Goal: Browse casually

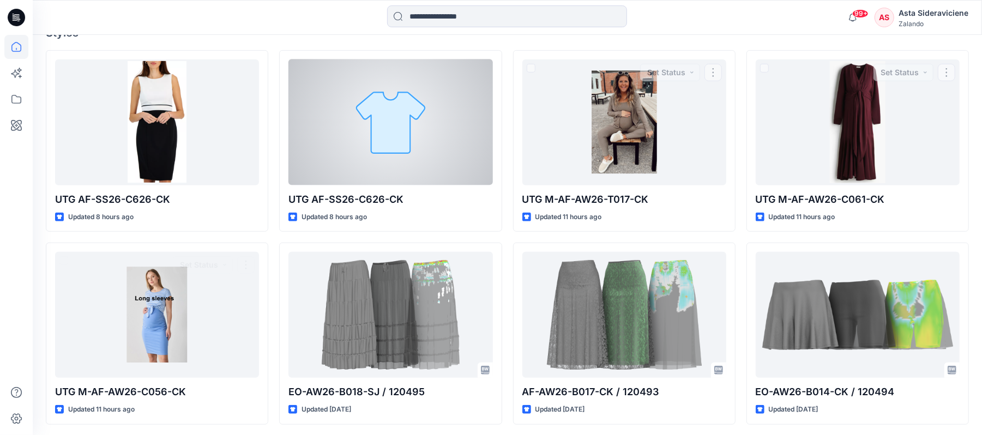
scroll to position [218, 0]
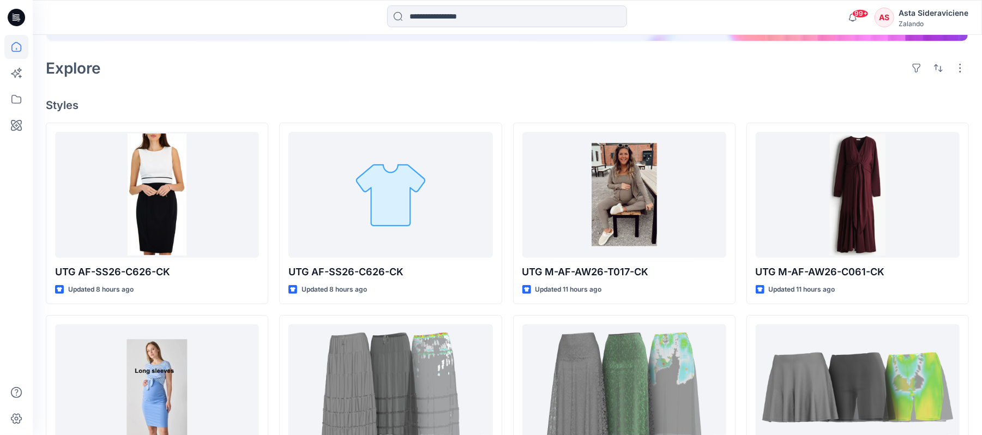
click at [170, 200] on div at bounding box center [157, 195] width 204 height 126
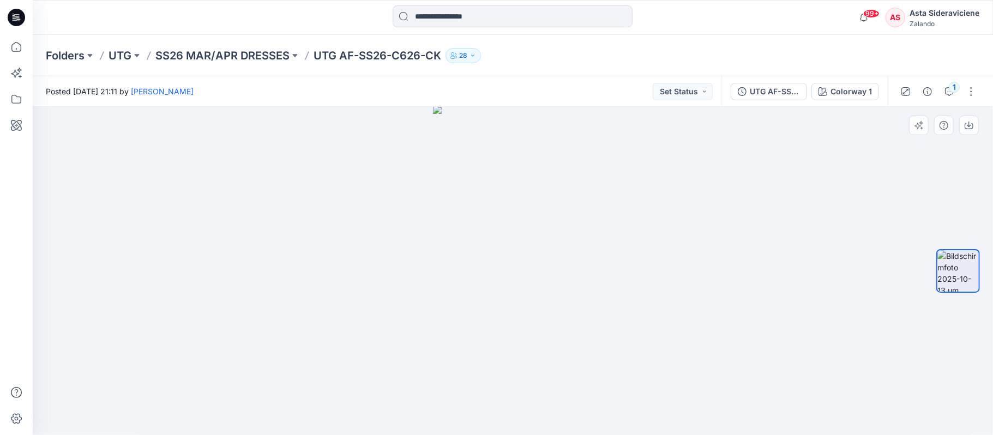
click at [489, 263] on img at bounding box center [513, 270] width 160 height 331
click at [949, 87] on div "1" at bounding box center [954, 87] width 11 height 11
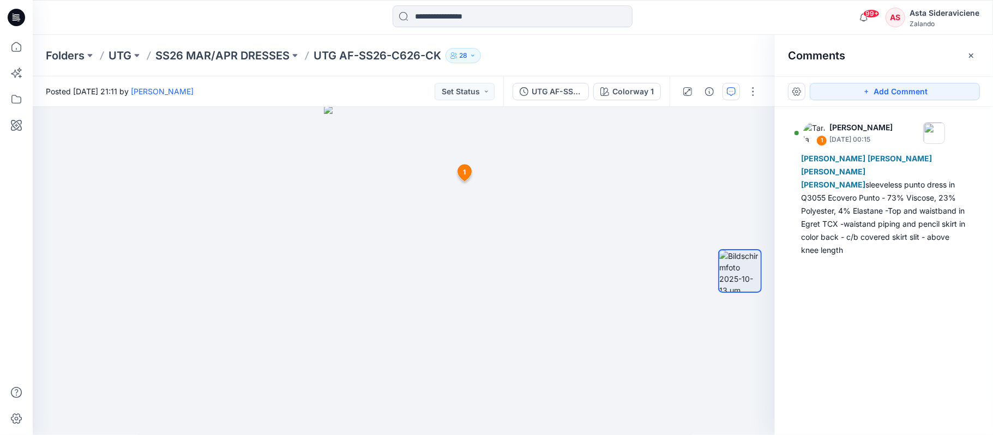
click at [974, 56] on icon "button" at bounding box center [971, 55] width 9 height 9
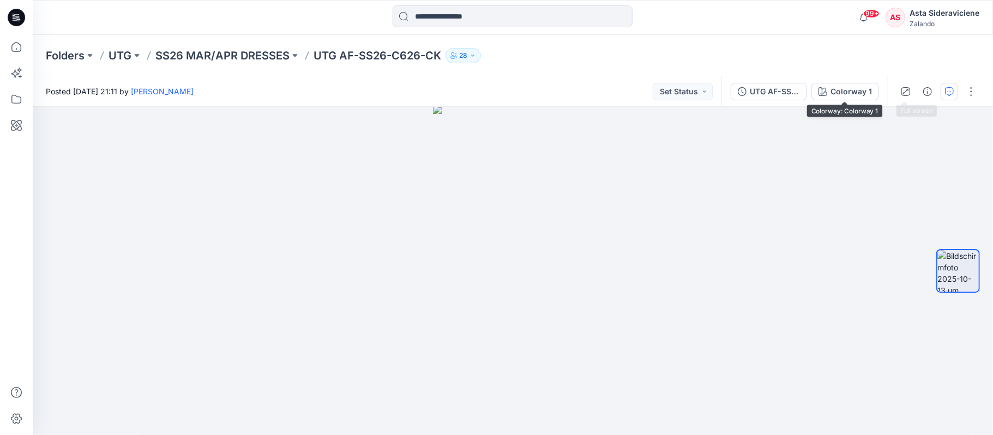
click at [950, 90] on icon "button" at bounding box center [949, 91] width 9 height 9
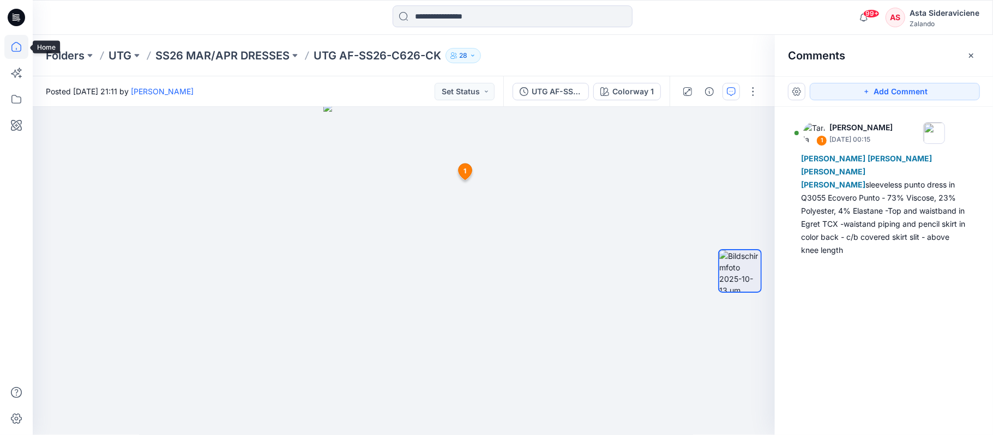
click at [18, 51] on icon at bounding box center [16, 47] width 24 height 24
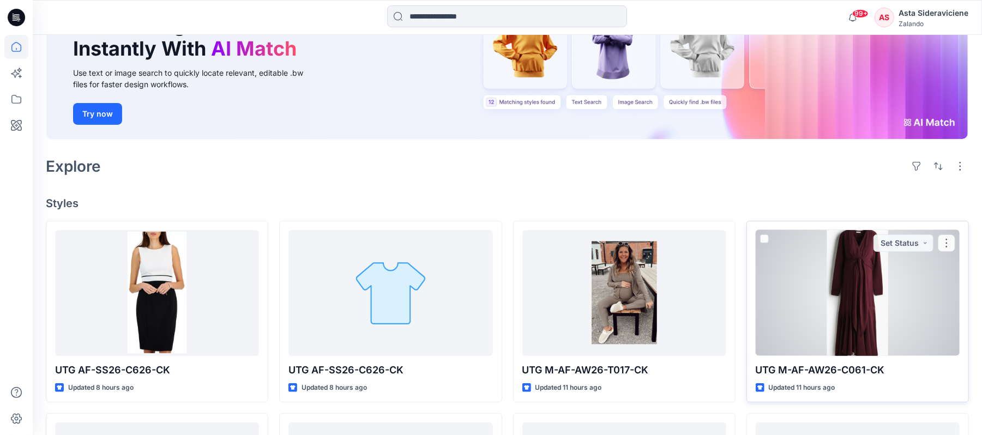
scroll to position [145, 0]
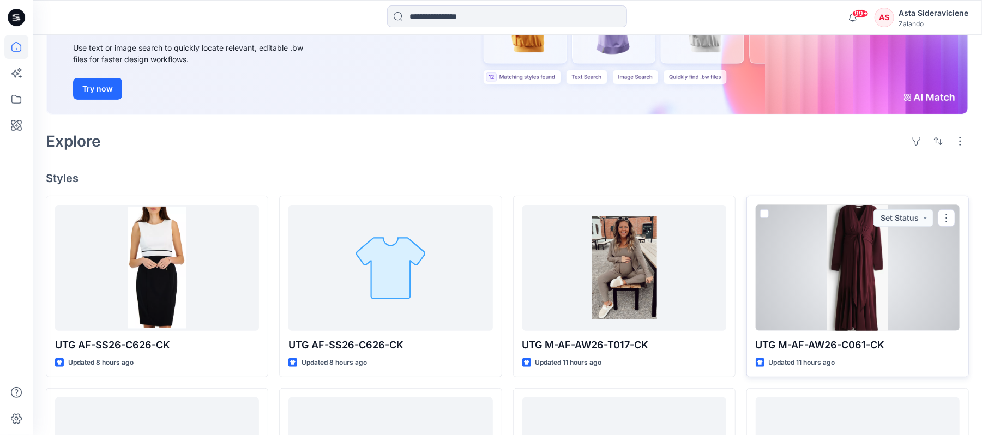
click at [854, 286] on div at bounding box center [858, 268] width 204 height 126
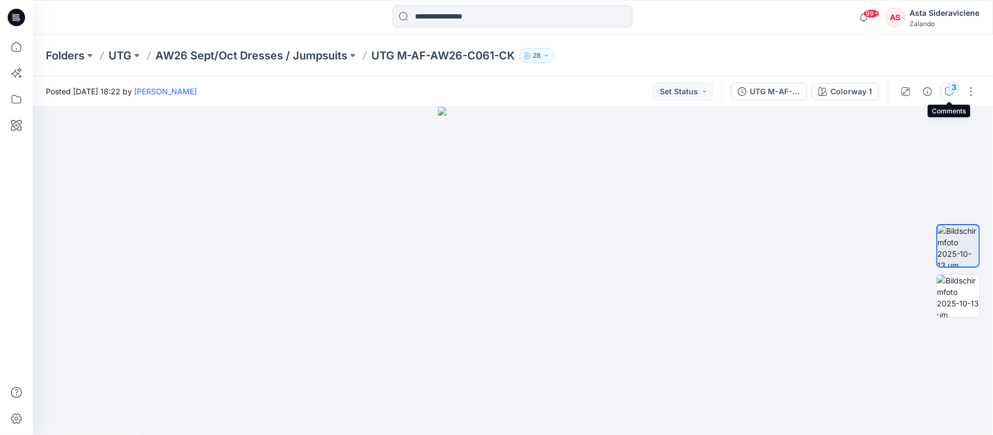
click at [956, 86] on div "3" at bounding box center [954, 87] width 11 height 11
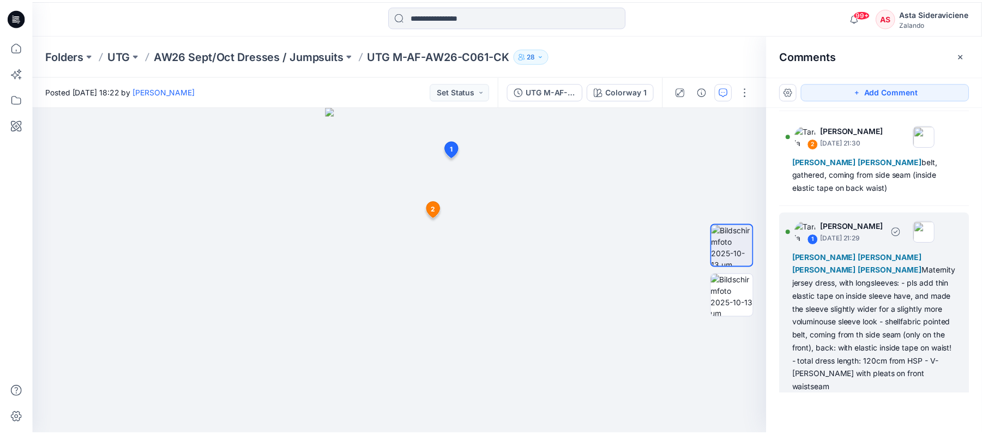
scroll to position [117, 0]
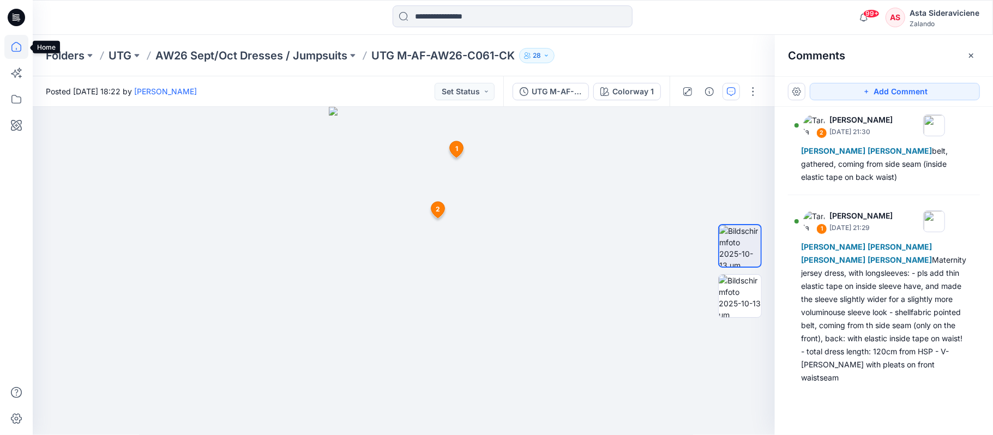
click at [15, 46] on icon at bounding box center [16, 47] width 24 height 24
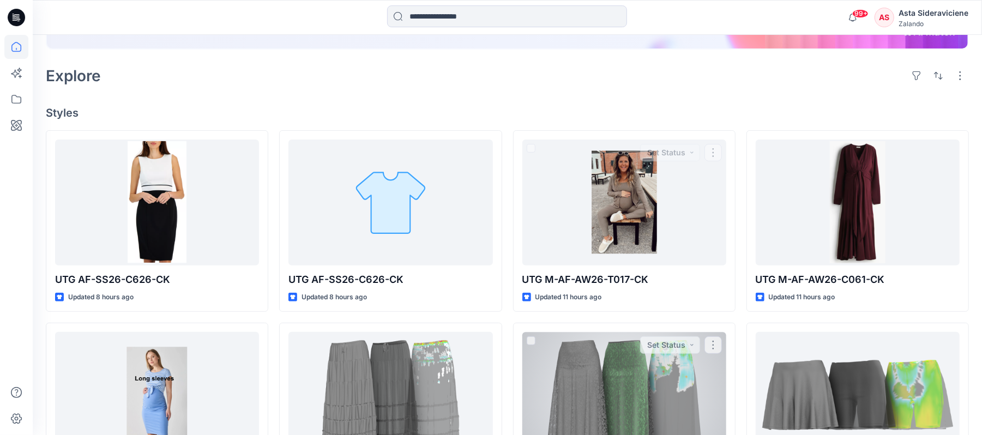
scroll to position [218, 0]
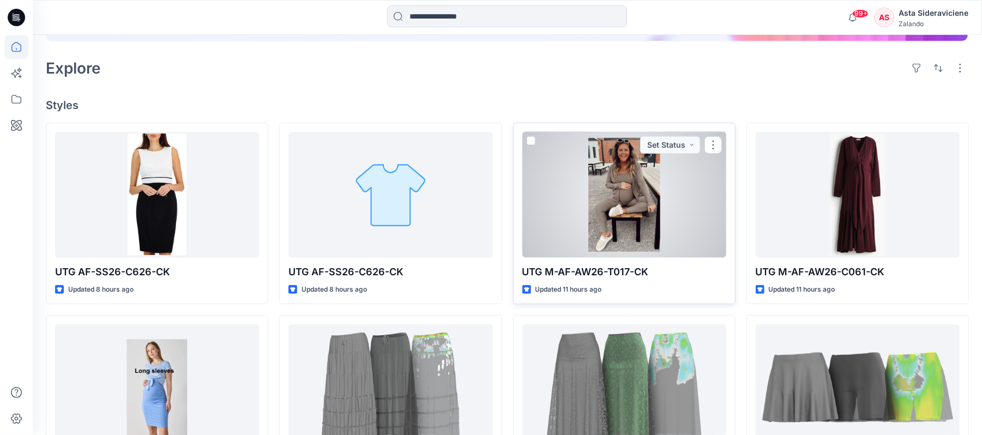
click at [603, 192] on div at bounding box center [625, 195] width 204 height 126
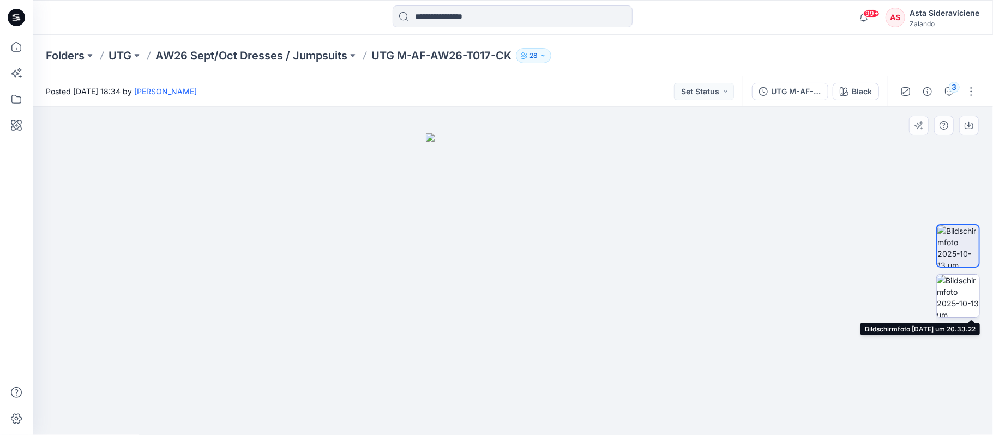
click at [959, 287] on img at bounding box center [958, 296] width 43 height 43
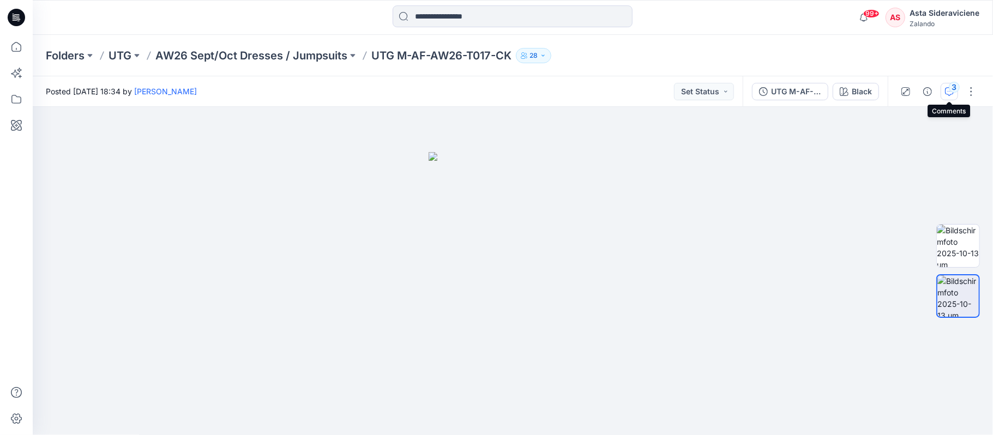
click at [948, 89] on icon "button" at bounding box center [949, 91] width 9 height 9
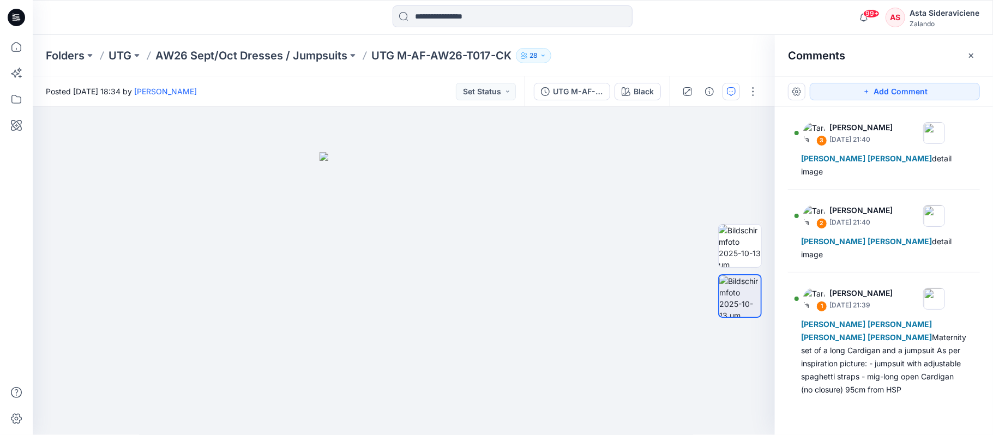
drag, startPoint x: 974, startPoint y: 51, endPoint x: 971, endPoint y: 56, distance: 5.6
click at [973, 53] on icon "button" at bounding box center [971, 55] width 9 height 9
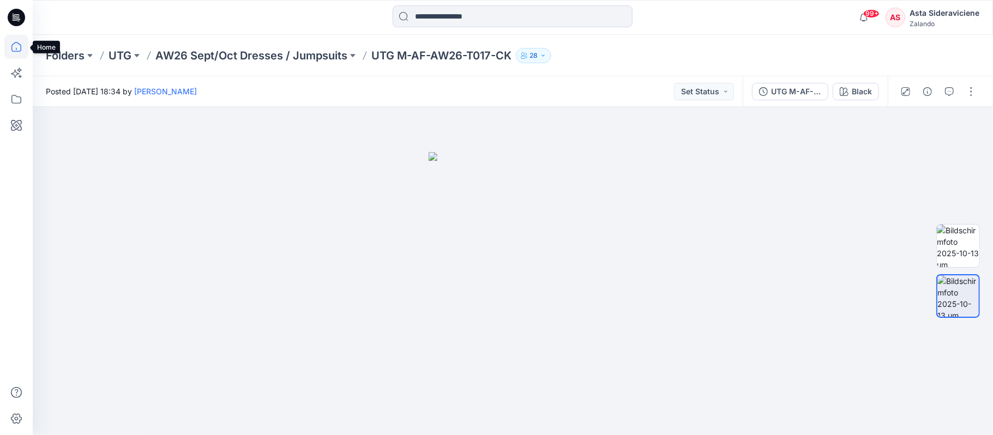
click at [14, 49] on icon at bounding box center [16, 47] width 24 height 24
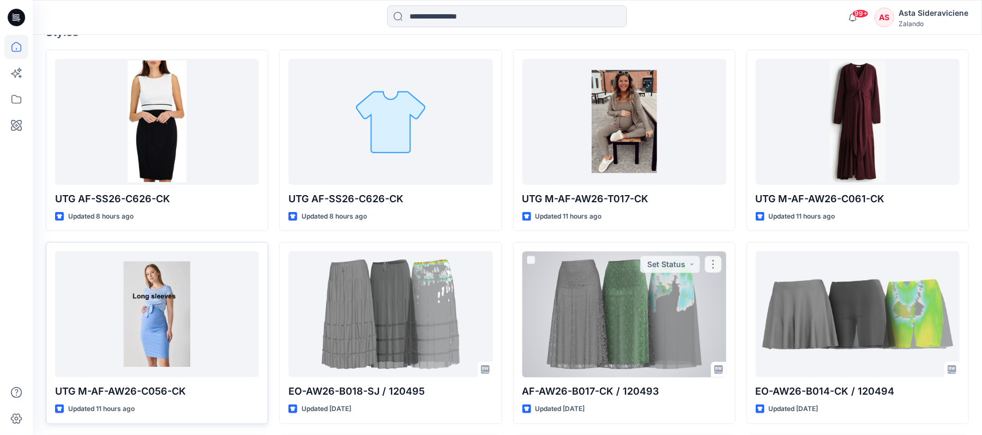
scroll to position [363, 0]
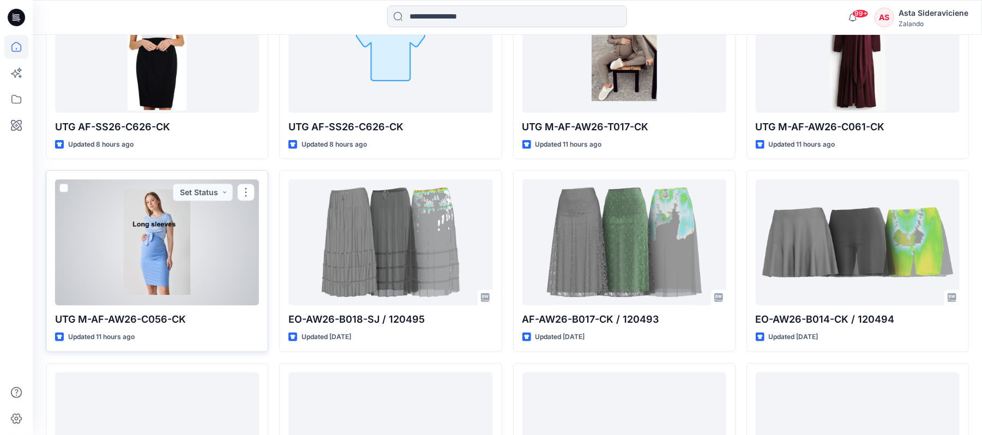
click at [151, 245] on div at bounding box center [157, 242] width 204 height 126
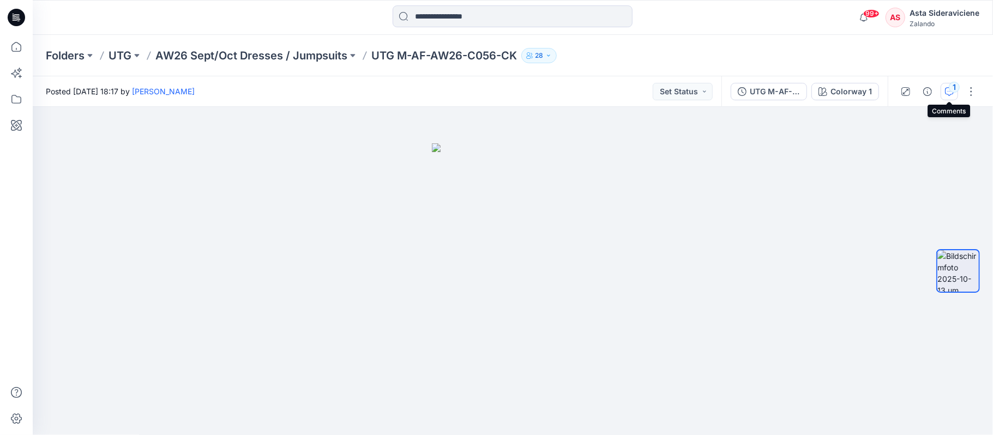
click at [953, 94] on button "1" at bounding box center [949, 91] width 17 height 17
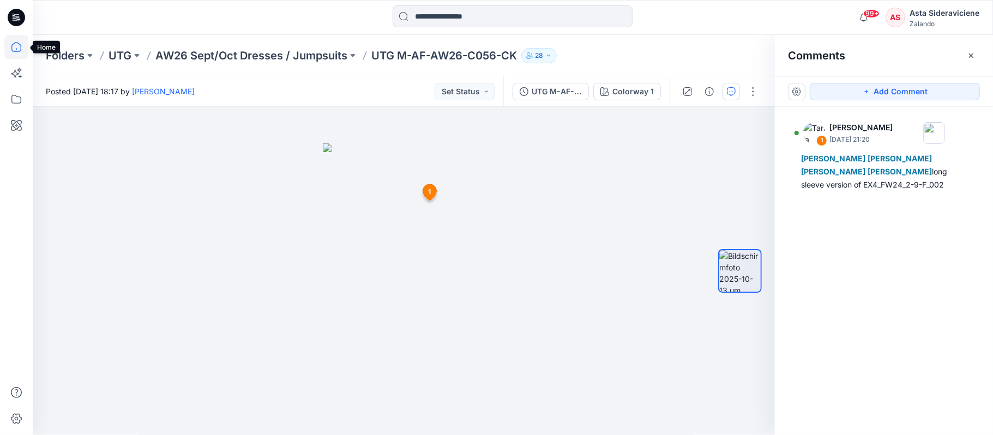
click at [15, 44] on icon at bounding box center [16, 47] width 24 height 24
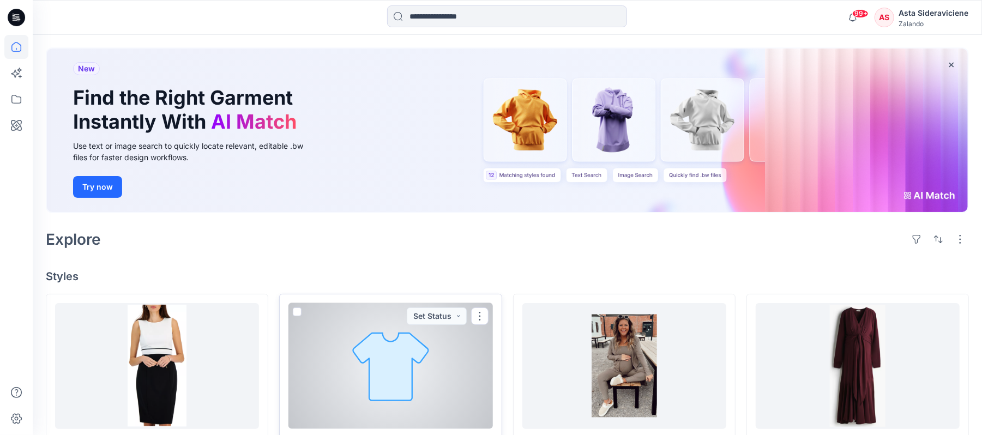
scroll to position [73, 0]
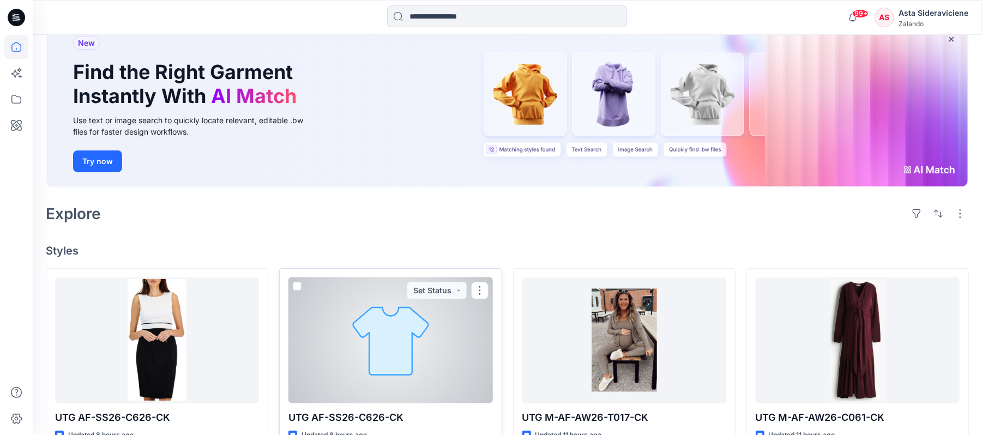
click at [382, 372] on div at bounding box center [391, 341] width 204 height 126
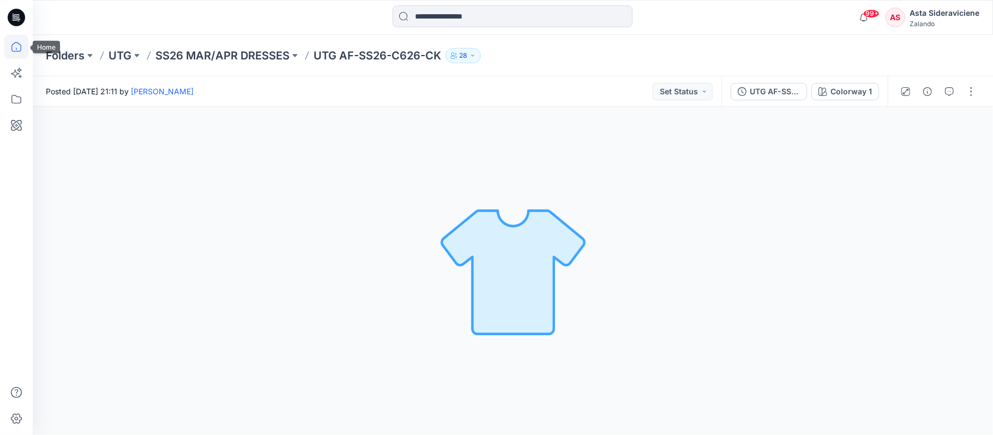
click at [11, 45] on icon at bounding box center [16, 47] width 24 height 24
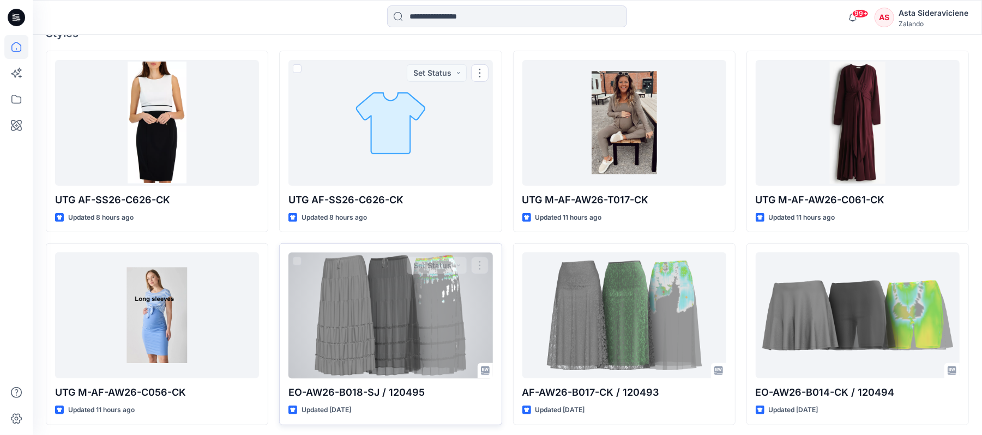
scroll to position [291, 0]
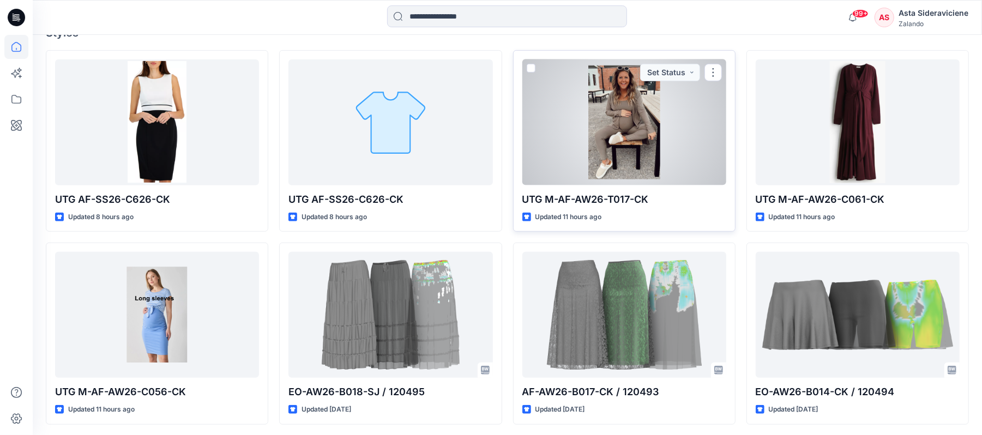
click at [601, 145] on div at bounding box center [625, 122] width 204 height 126
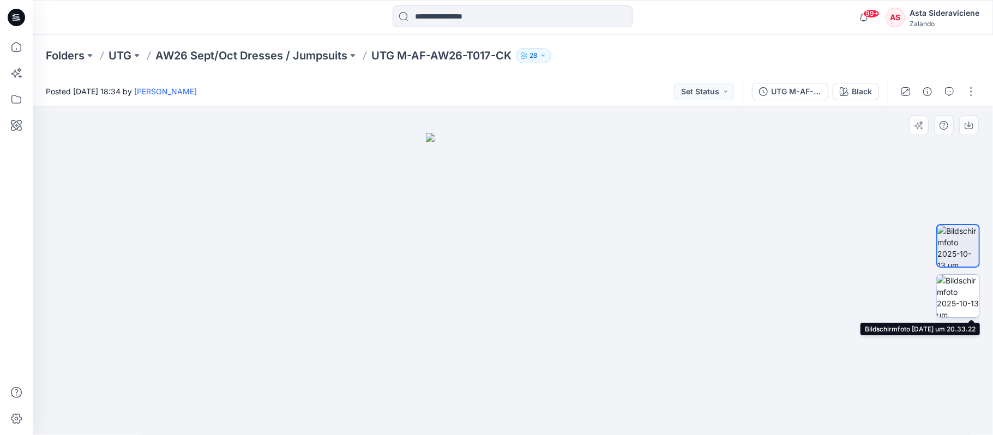
drag, startPoint x: 967, startPoint y: 289, endPoint x: 961, endPoint y: 290, distance: 5.6
click at [963, 291] on img at bounding box center [958, 296] width 43 height 43
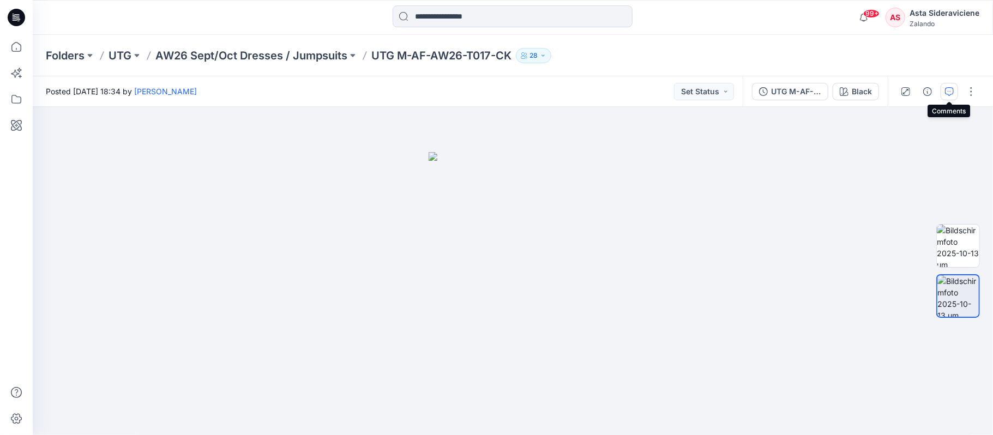
click at [952, 93] on icon "button" at bounding box center [949, 91] width 9 height 9
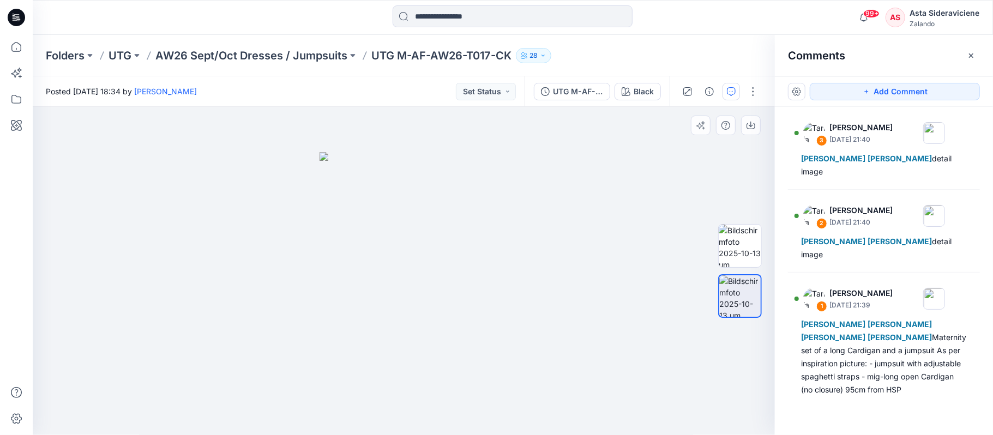
click at [638, 191] on div at bounding box center [404, 271] width 742 height 329
click at [969, 51] on icon "button" at bounding box center [971, 55] width 9 height 9
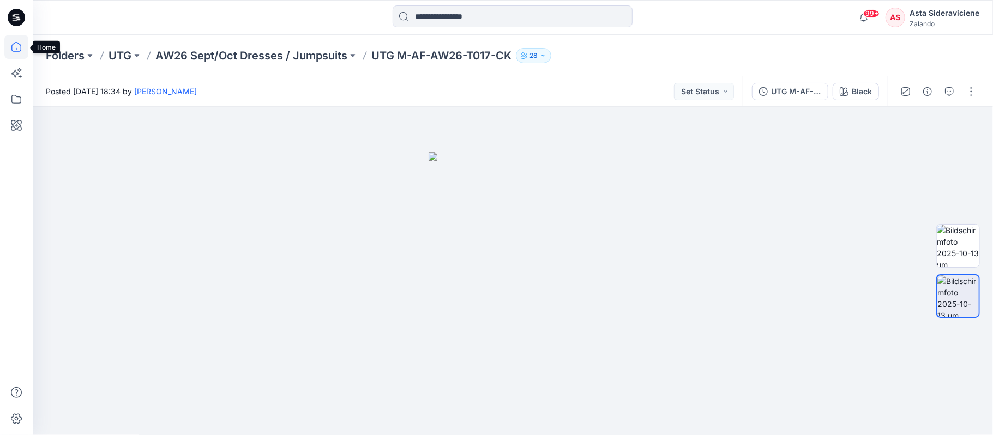
click at [17, 51] on icon at bounding box center [16, 47] width 24 height 24
